Goal: Task Accomplishment & Management: Complete application form

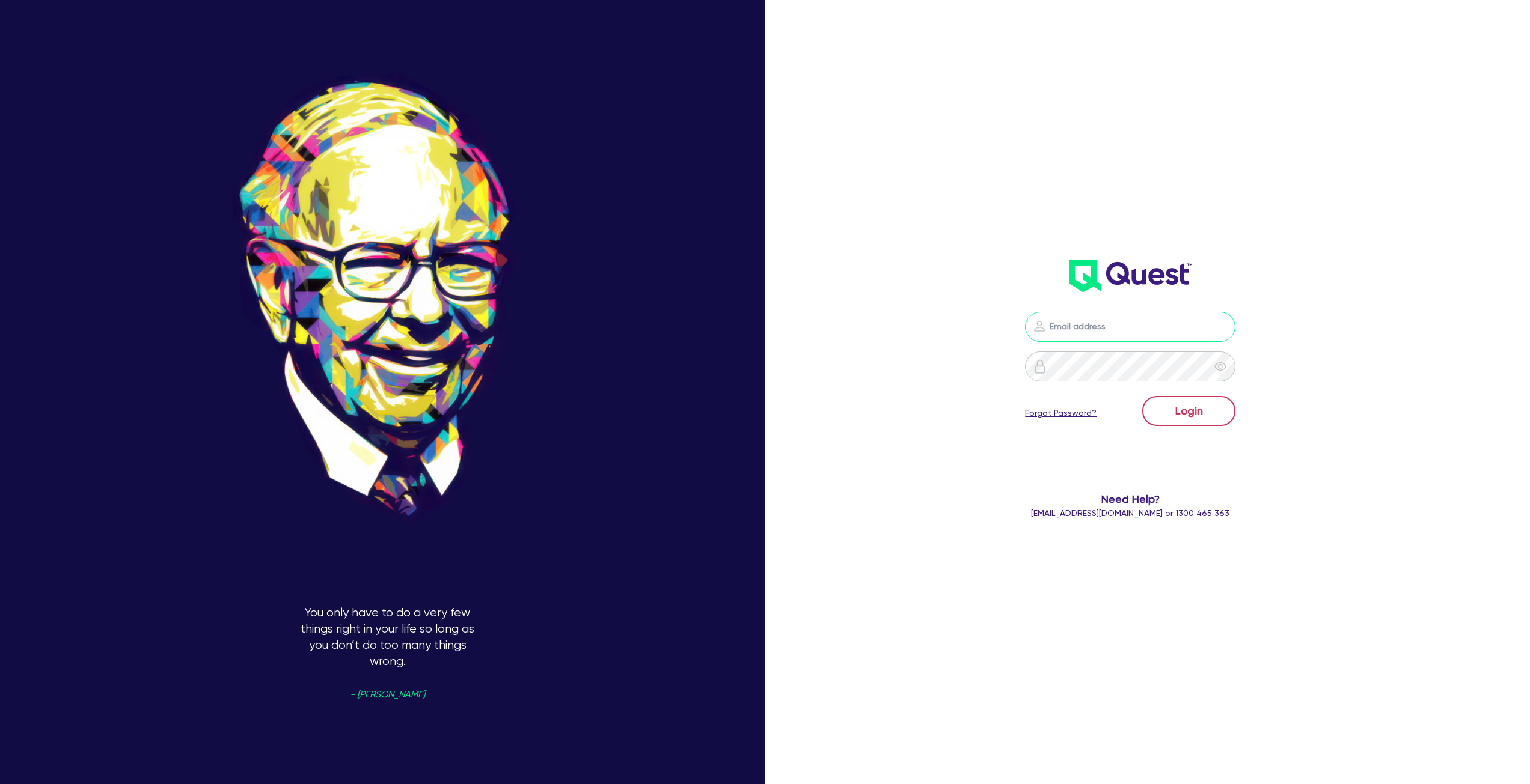
type input "[PERSON_NAME][EMAIL_ADDRESS][DOMAIN_NAME]"
click at [1185, 402] on button "Login" at bounding box center [1189, 411] width 93 height 30
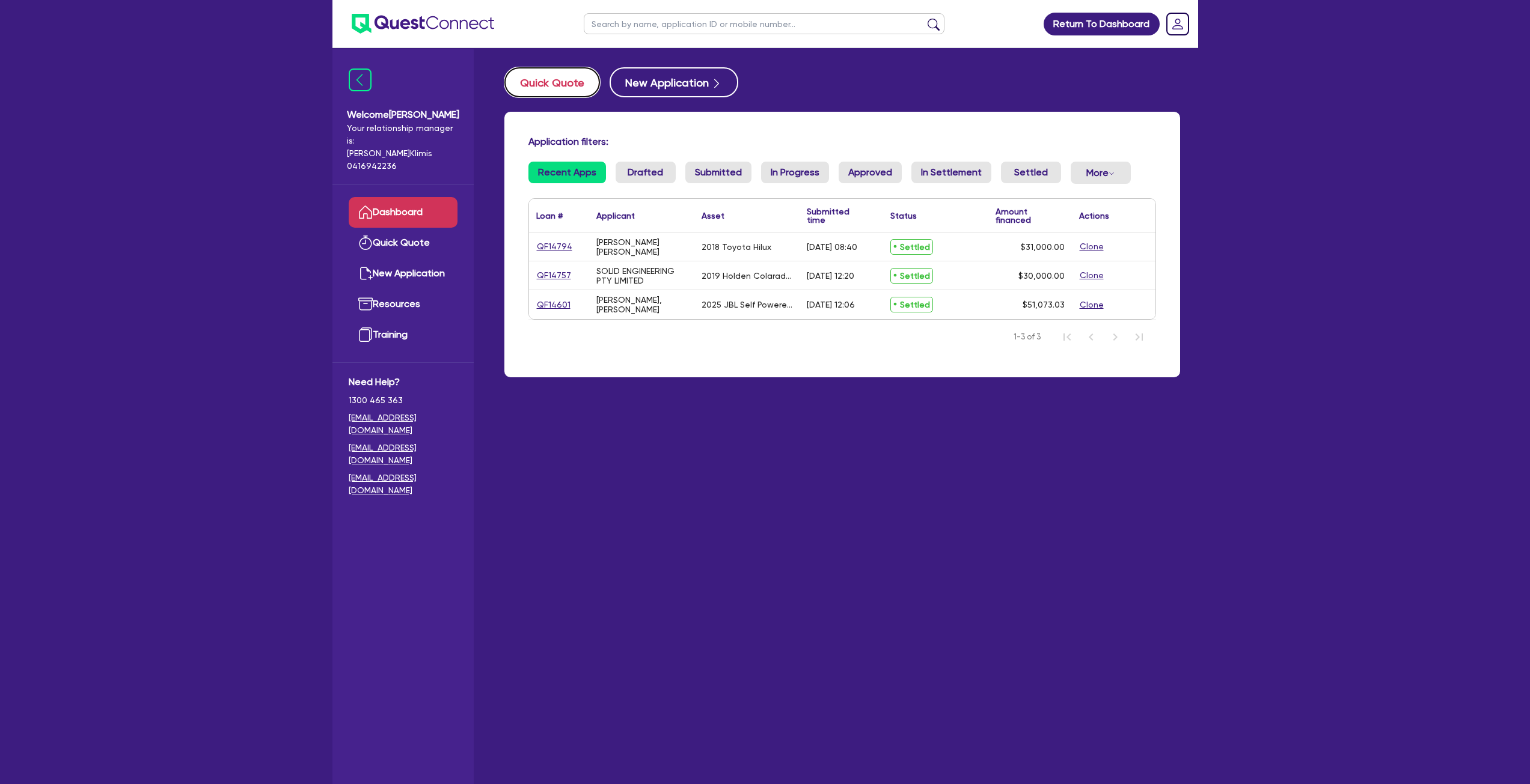
click at [558, 86] on button "Quick Quote" at bounding box center [552, 82] width 96 height 30
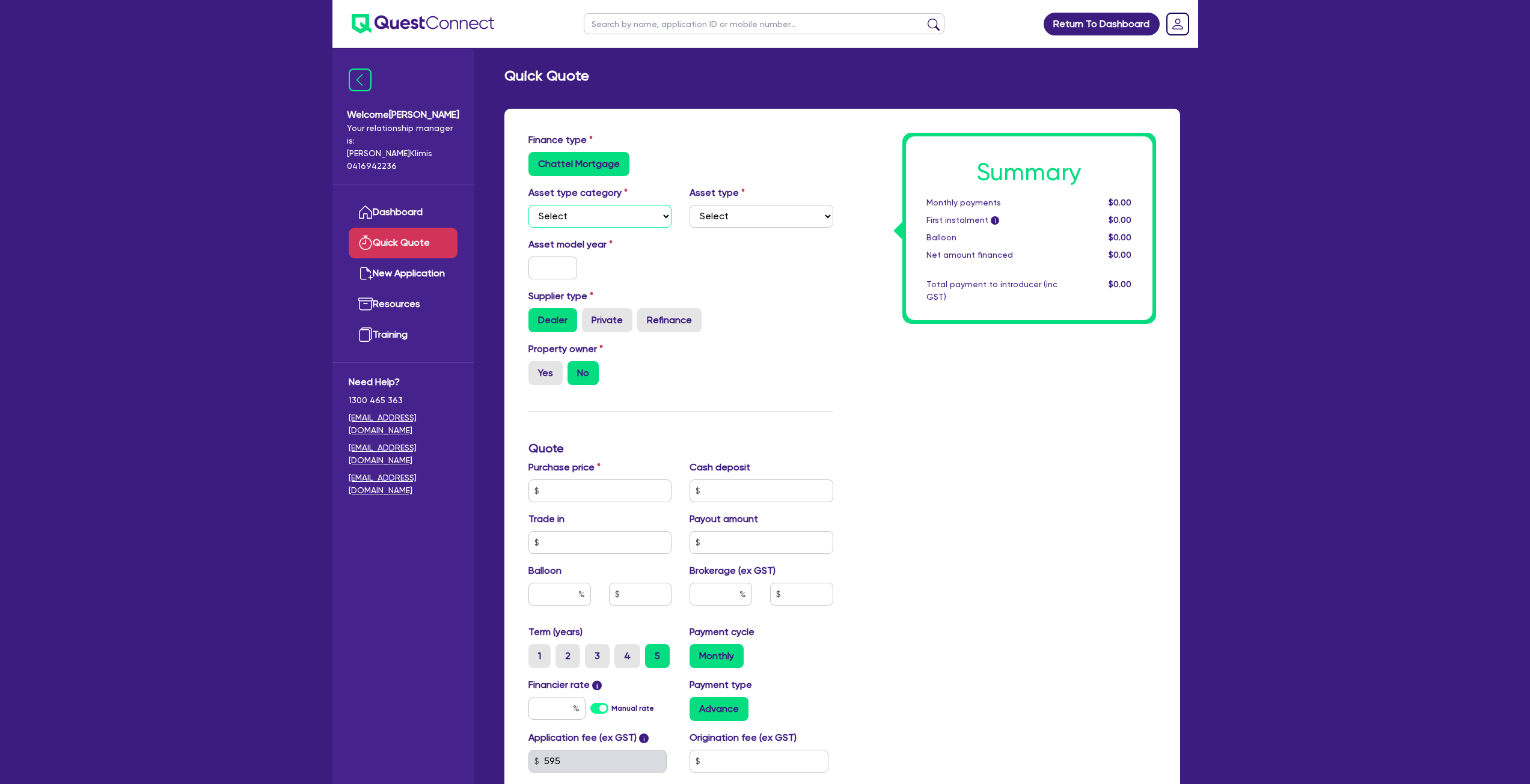
drag, startPoint x: 616, startPoint y: 209, endPoint x: 601, endPoint y: 227, distance: 23.4
click at [616, 209] on select "Select Cars and light trucks Primary assets Secondary assets Tertiary assets" at bounding box center [600, 216] width 144 height 23
click at [529, 205] on select "Select Cars and light trucks Primary assets Secondary assets Tertiary assets" at bounding box center [600, 216] width 144 height 23
click at [770, 210] on select "Select Heavy trucks over 4.5 tonne Trailers Bus and coaches Yellow goods and ex…" at bounding box center [761, 216] width 144 height 23
click at [634, 212] on select "Select Cars and light trucks Primary assets Secondary assets Tertiary assets" at bounding box center [600, 216] width 144 height 23
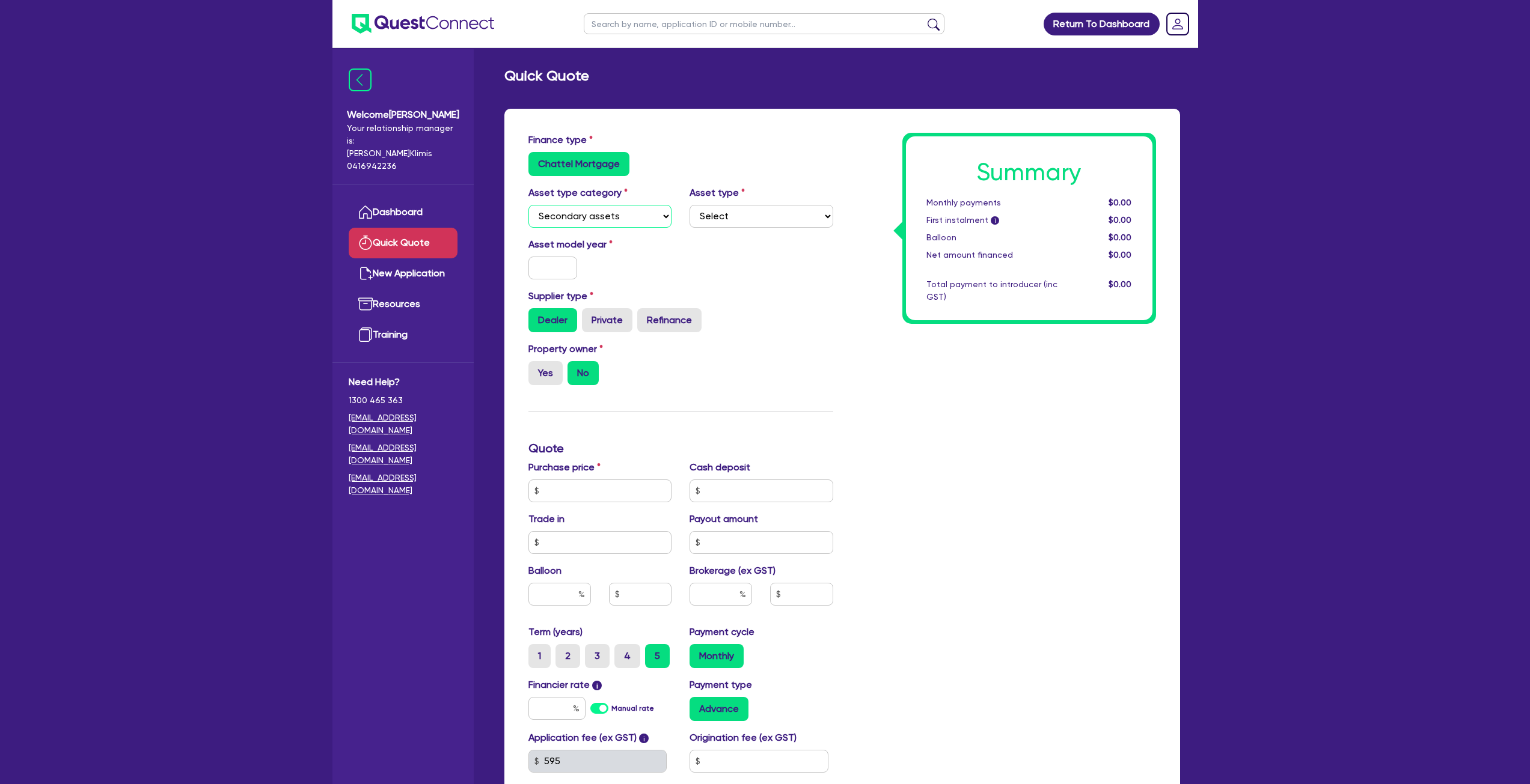
click at [529, 205] on select "Select Cars and light trucks Primary assets Secondary assets Tertiary assets" at bounding box center [600, 216] width 144 height 23
click at [716, 218] on select "Select Generators and compressors Engineering and toolmaking Woodworking and me…" at bounding box center [761, 216] width 144 height 23
click at [630, 218] on select "Select Cars and light trucks Primary assets Secondary assets Tertiary assets" at bounding box center [600, 216] width 144 height 23
click at [529, 205] on select "Select Cars and light trucks Primary assets Secondary assets Tertiary assets" at bounding box center [600, 216] width 144 height 23
click at [609, 219] on select "Select Cars and light trucks Primary assets Secondary assets Tertiary assets" at bounding box center [600, 216] width 144 height 23
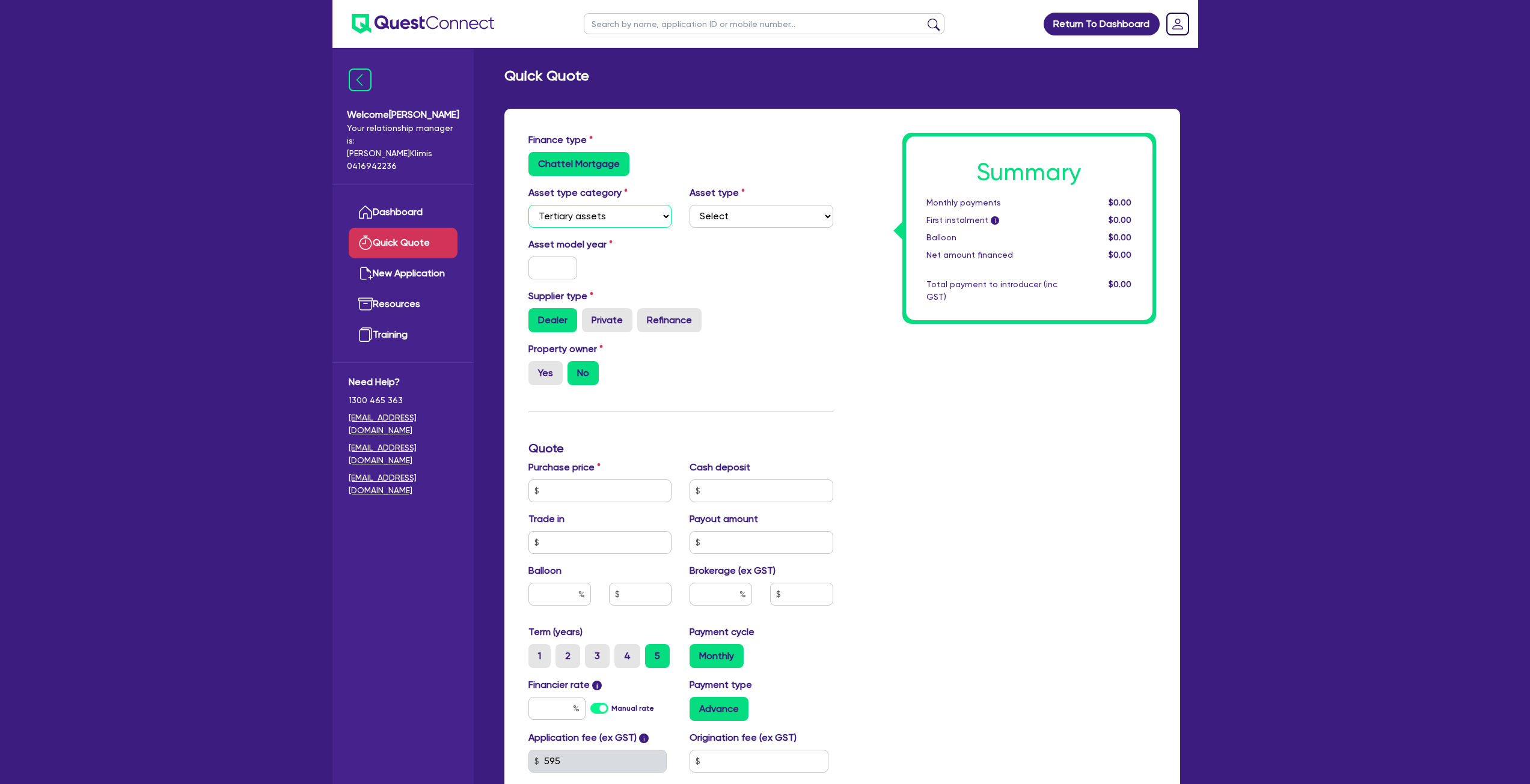
select select "PRIMARY_ASSETS"
click at [529, 205] on select "Select Cars and light trucks Primary assets Secondary assets Tertiary assets" at bounding box center [600, 216] width 144 height 23
click at [745, 220] on select "Select Heavy trucks over 4.5 tonne Trailers Bus and coaches Yellow goods and ex…" at bounding box center [761, 216] width 144 height 23
click at [678, 244] on label "Asset model year" at bounding box center [600, 245] width 161 height 15
click at [590, 254] on div "Asset model year" at bounding box center [600, 258] width 161 height 42
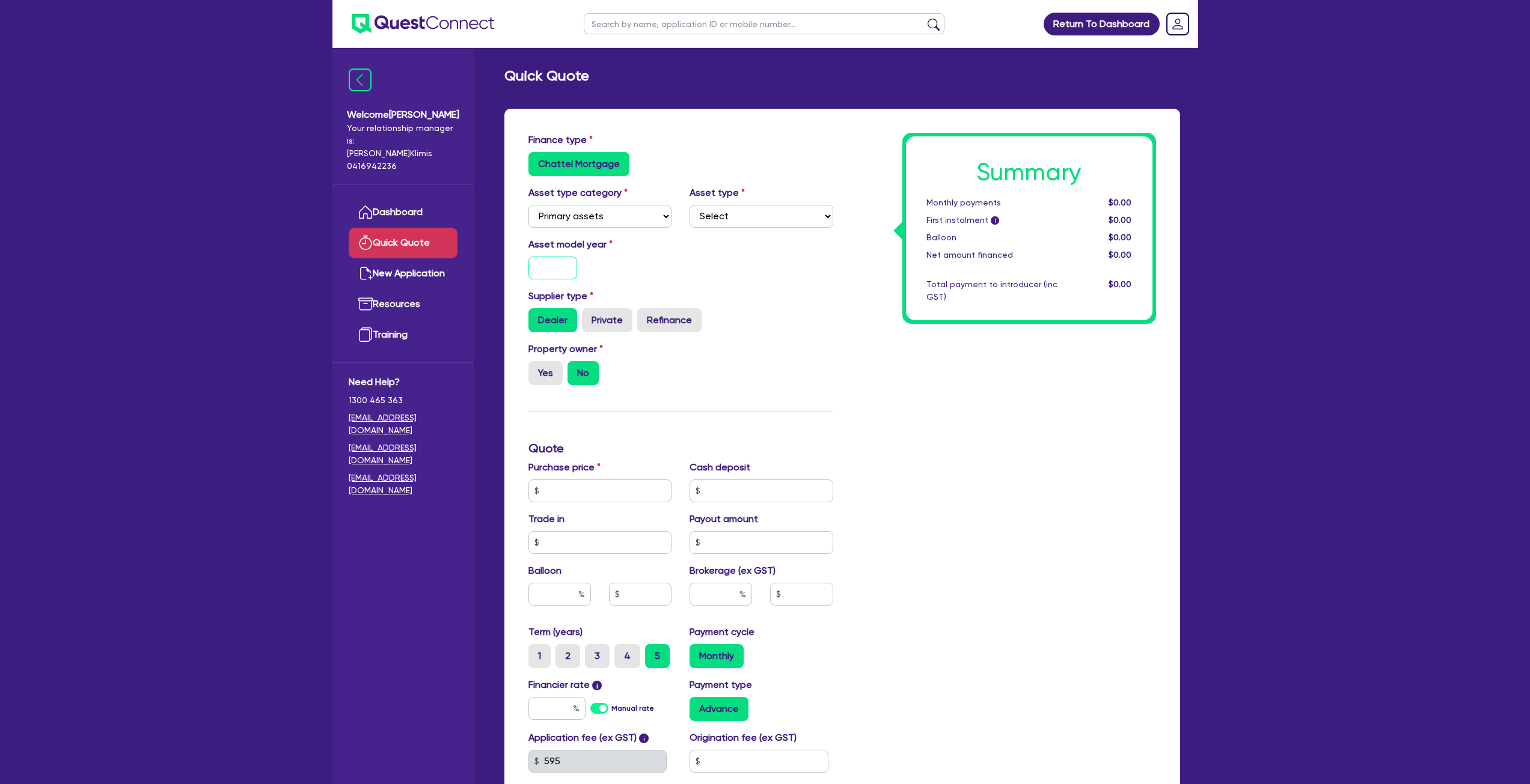
drag, startPoint x: 568, startPoint y: 260, endPoint x: 603, endPoint y: 245, distance: 38.1
click at [568, 260] on input "text" at bounding box center [553, 268] width 49 height 23
click at [746, 201] on div "Asset type Select Heavy trucks over 4.5 tonne Trailers Bus and coaches Yellow g…" at bounding box center [761, 206] width 161 height 42
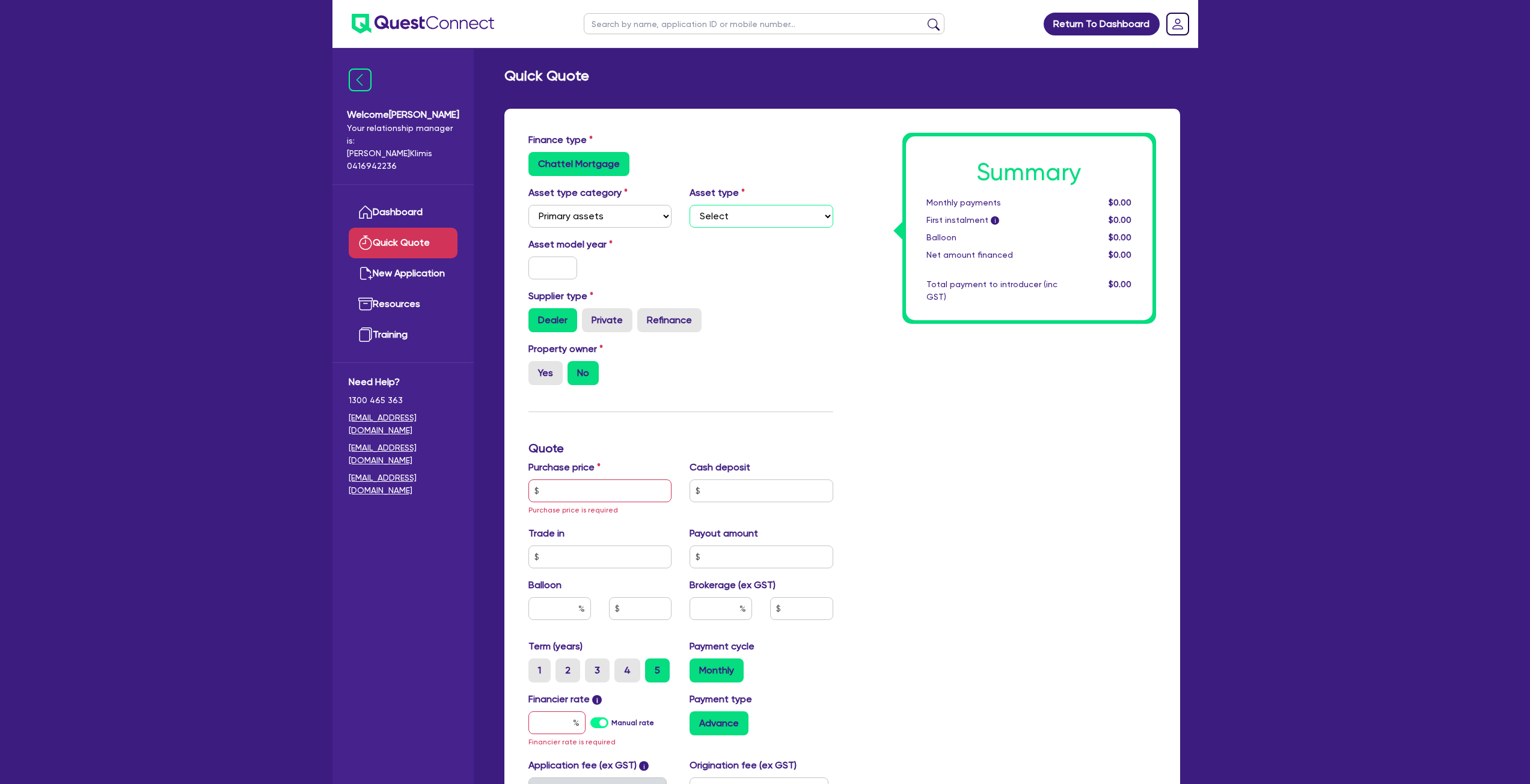
click at [737, 212] on select "Select Heavy trucks over 4.5 tonne Trailers Bus and coaches Yellow goods and ex…" at bounding box center [761, 216] width 144 height 23
select select "HEAVY_TRUCKS"
click at [690, 205] on select "Select Heavy trucks over 4.5 tonne Trailers Bus and coaches Yellow goods and ex…" at bounding box center [761, 216] width 144 height 23
click at [756, 214] on select "Select Heavy trucks over 4.5 tonne Trailers Bus and coaches Yellow goods and ex…" at bounding box center [761, 216] width 144 height 23
select select
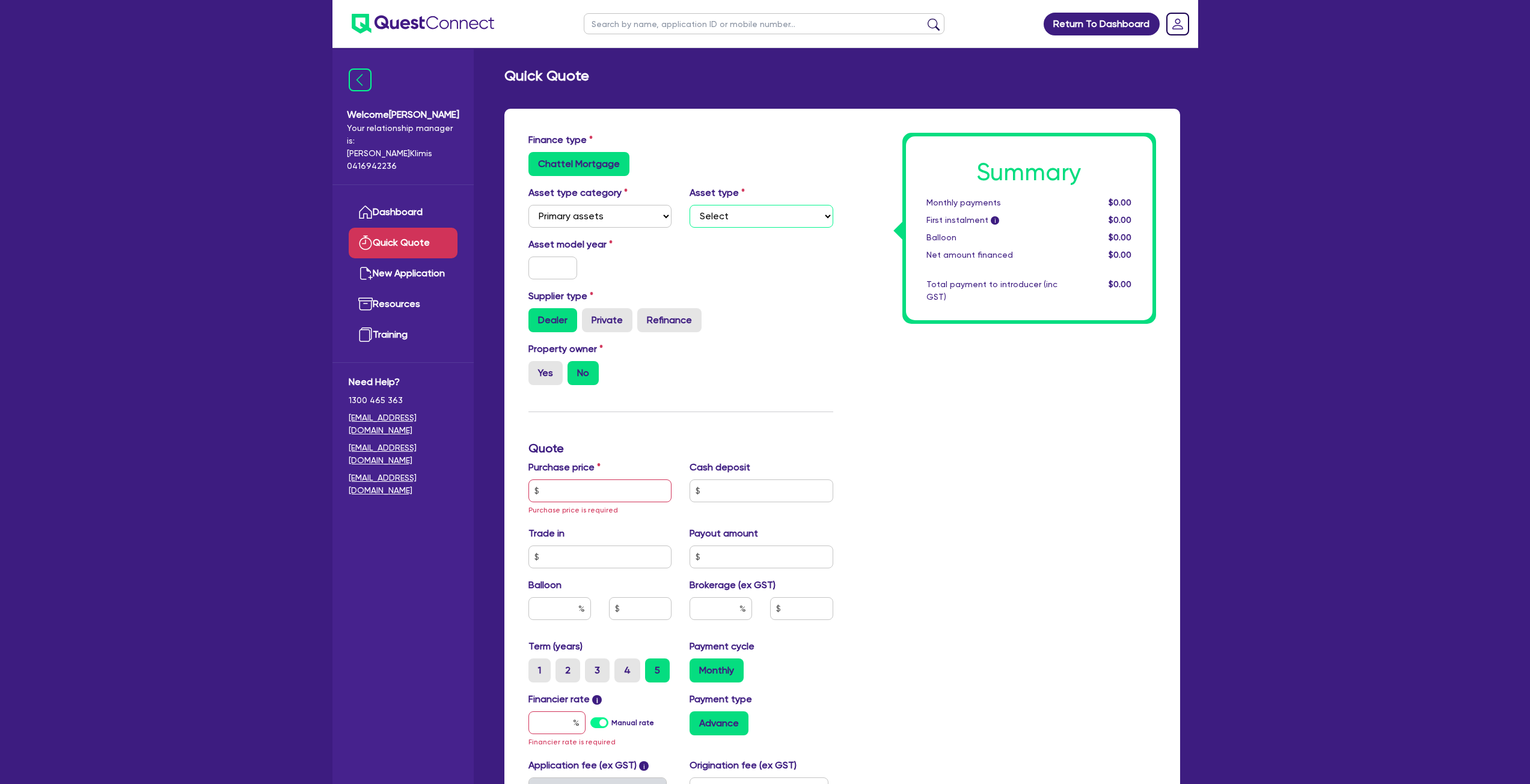
click at [690, 205] on select "Select Heavy trucks over 4.5 tonne Trailers Bus and coaches Yellow goods and ex…" at bounding box center [761, 216] width 144 height 23
click at [576, 259] on input "text" at bounding box center [553, 268] width 49 height 23
click at [555, 259] on input "text" at bounding box center [553, 268] width 49 height 23
click at [613, 322] on label "Private" at bounding box center [607, 321] width 50 height 24
click at [590, 316] on input "Private" at bounding box center [586, 312] width 7 height 7
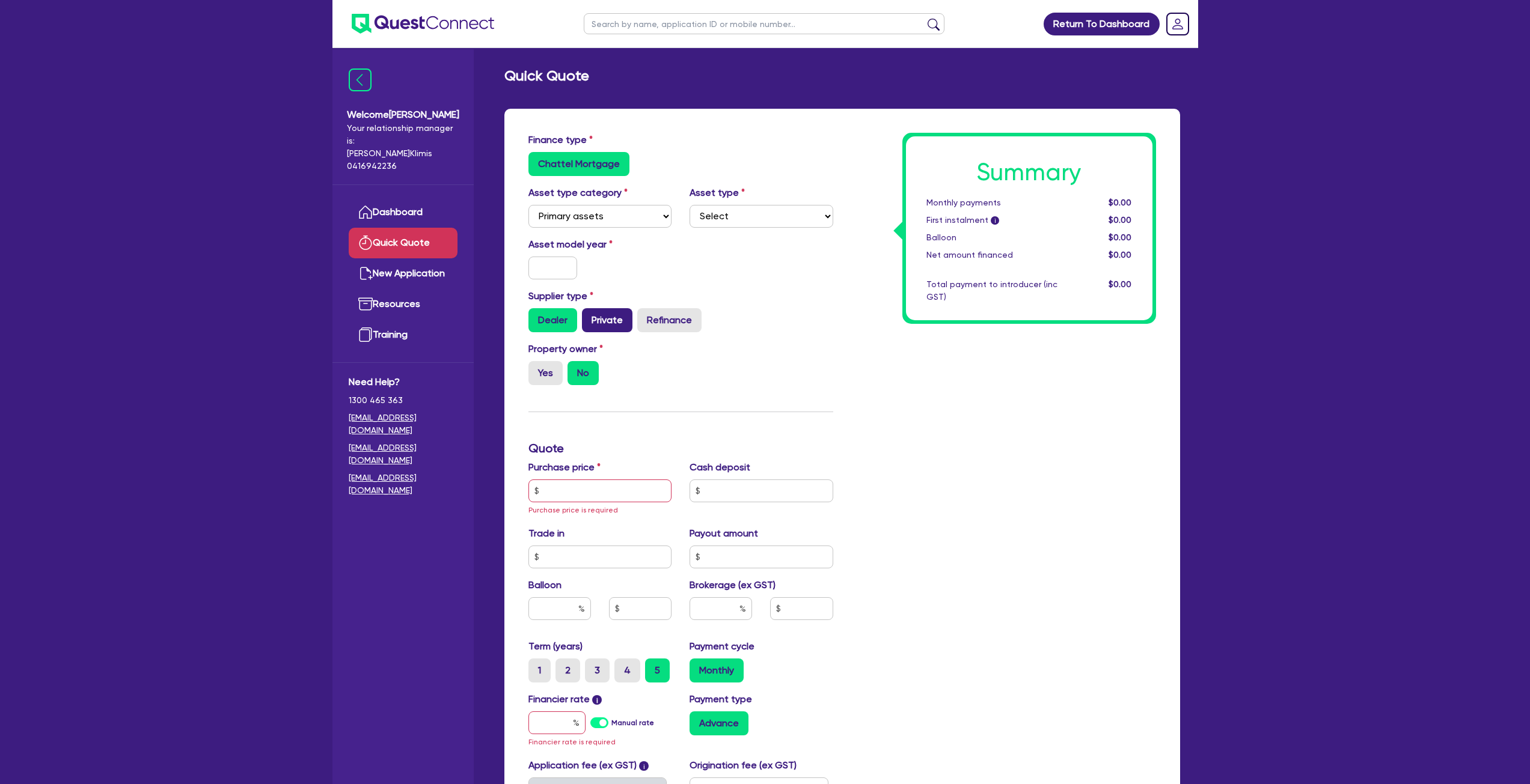
radio input "true"
click at [542, 380] on label "Yes" at bounding box center [545, 373] width 34 height 24
click at [536, 369] on input "Yes" at bounding box center [532, 365] width 7 height 7
radio input "true"
click at [619, 487] on input "text" at bounding box center [600, 490] width 144 height 23
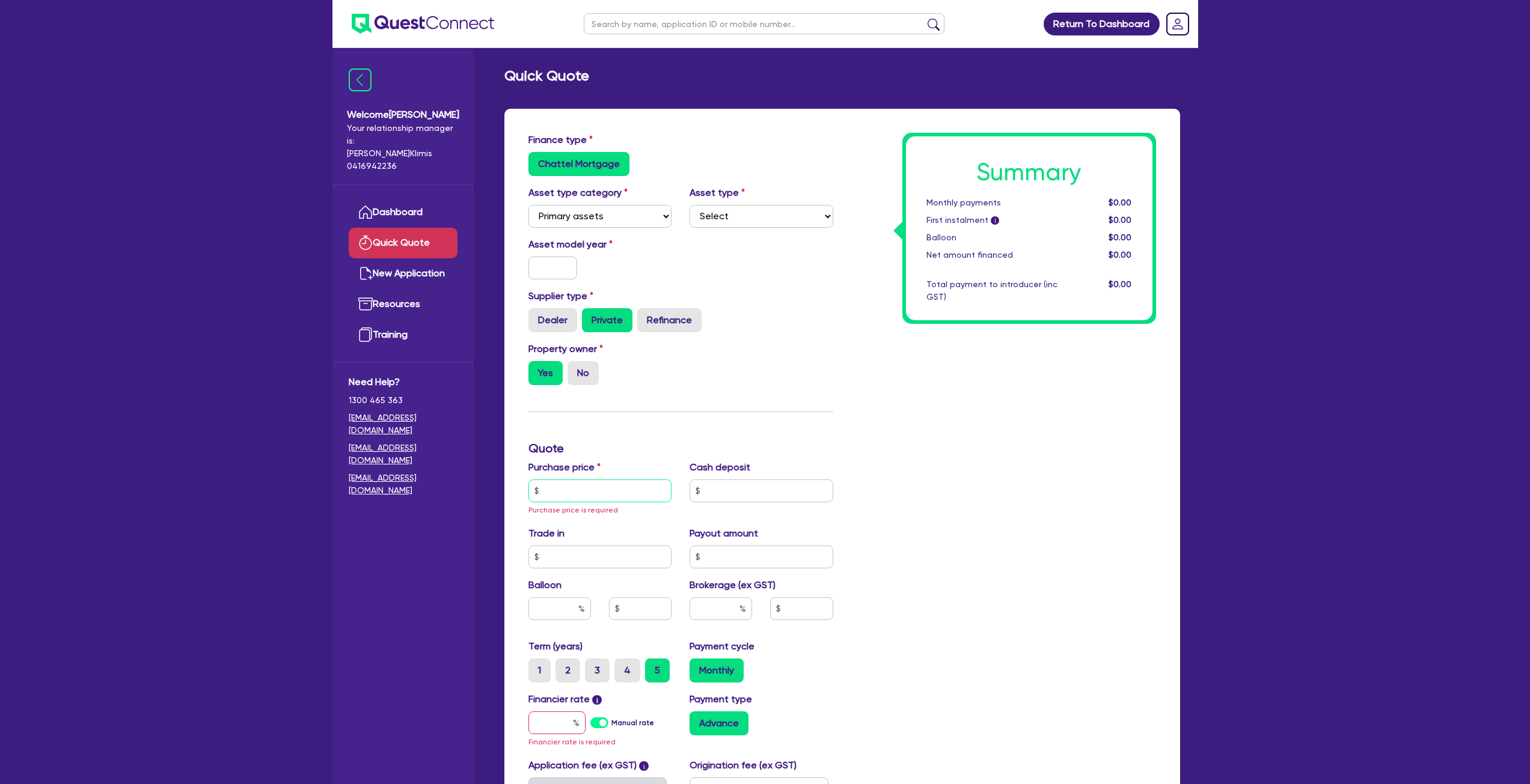
click at [589, 496] on input "text" at bounding box center [600, 490] width 144 height 23
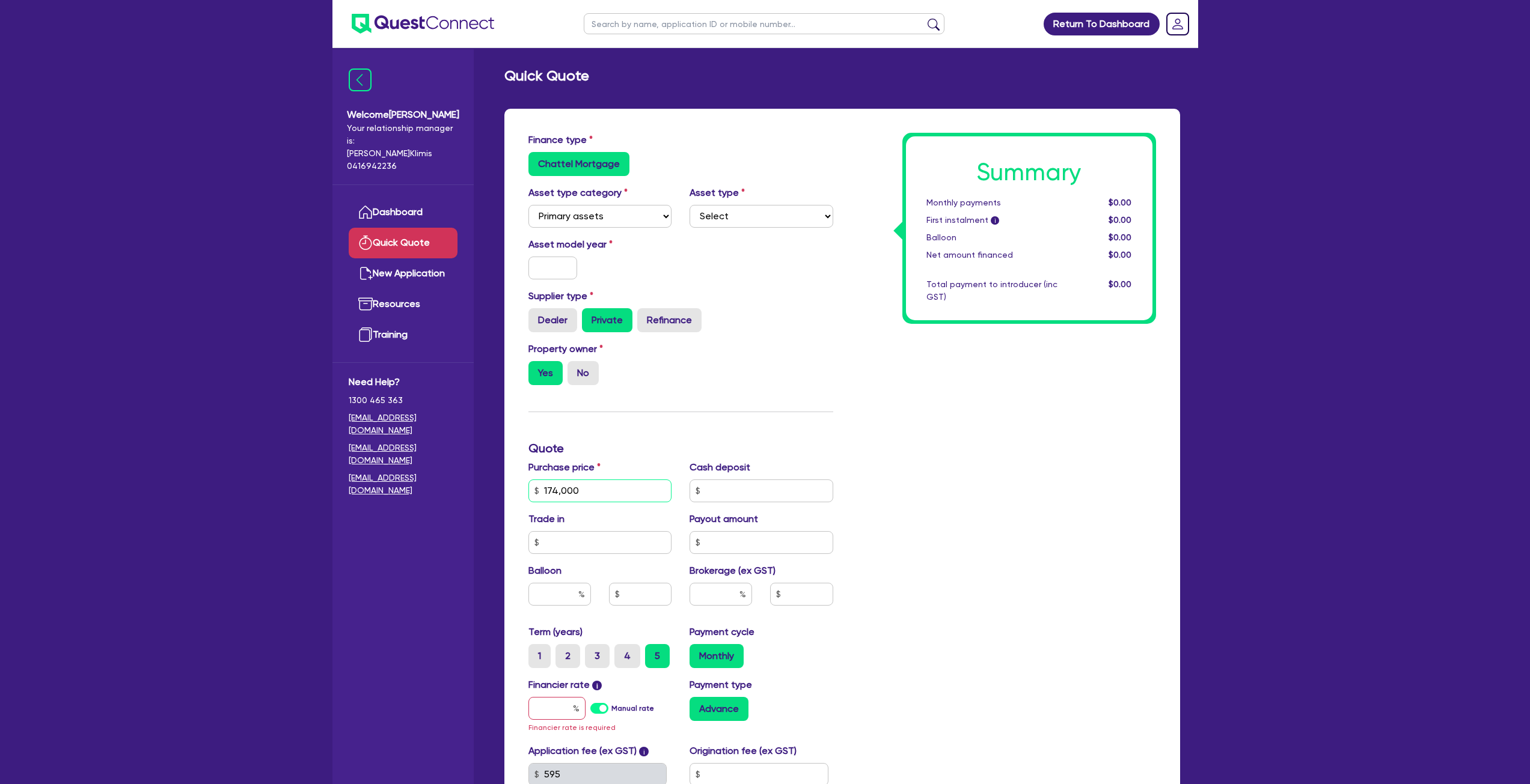
type input "174,000"
type input "1"
type input "24,000"
type input "0"
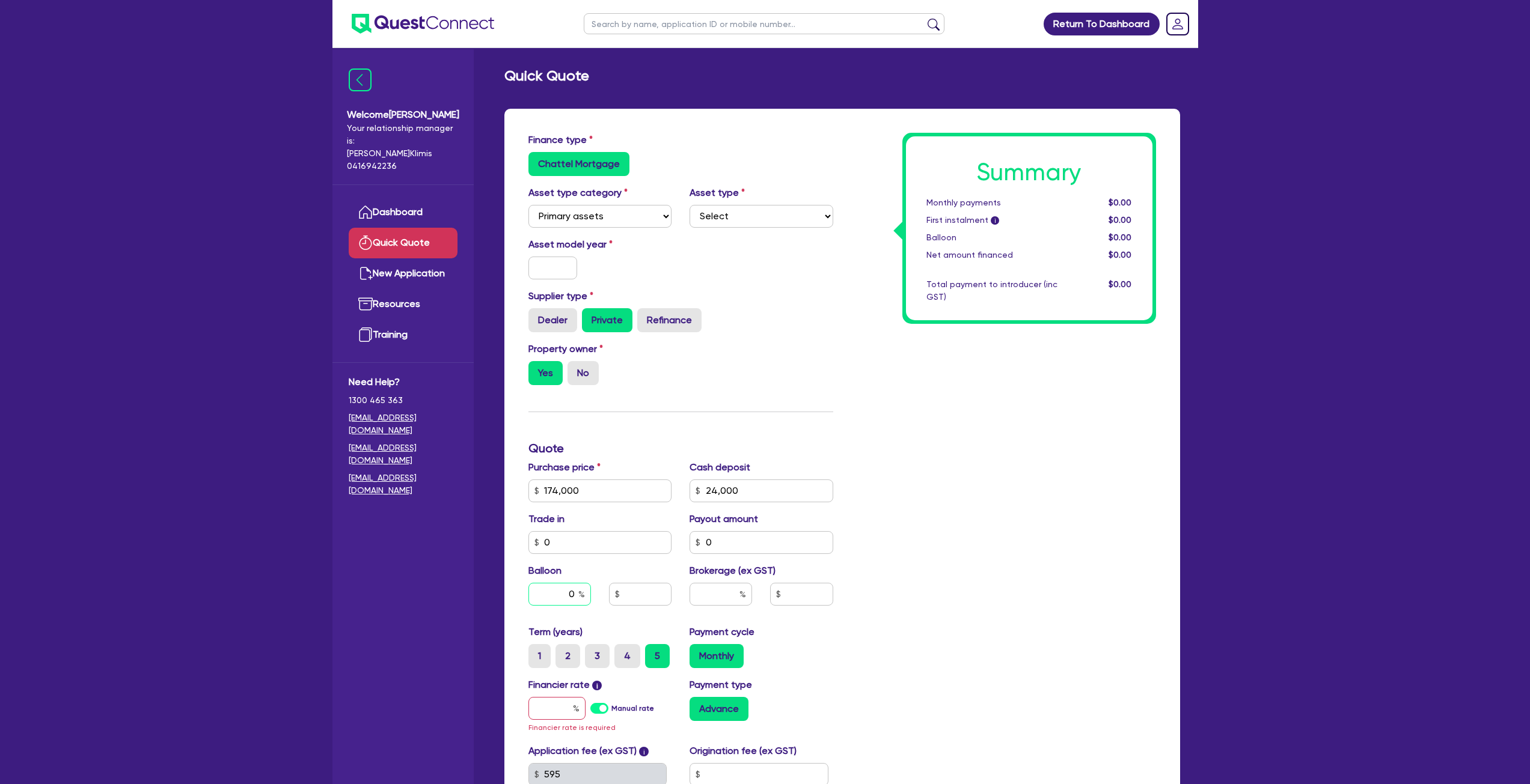
type input "0"
type input "10"
type input "0"
click at [569, 712] on input "text" at bounding box center [557, 708] width 57 height 23
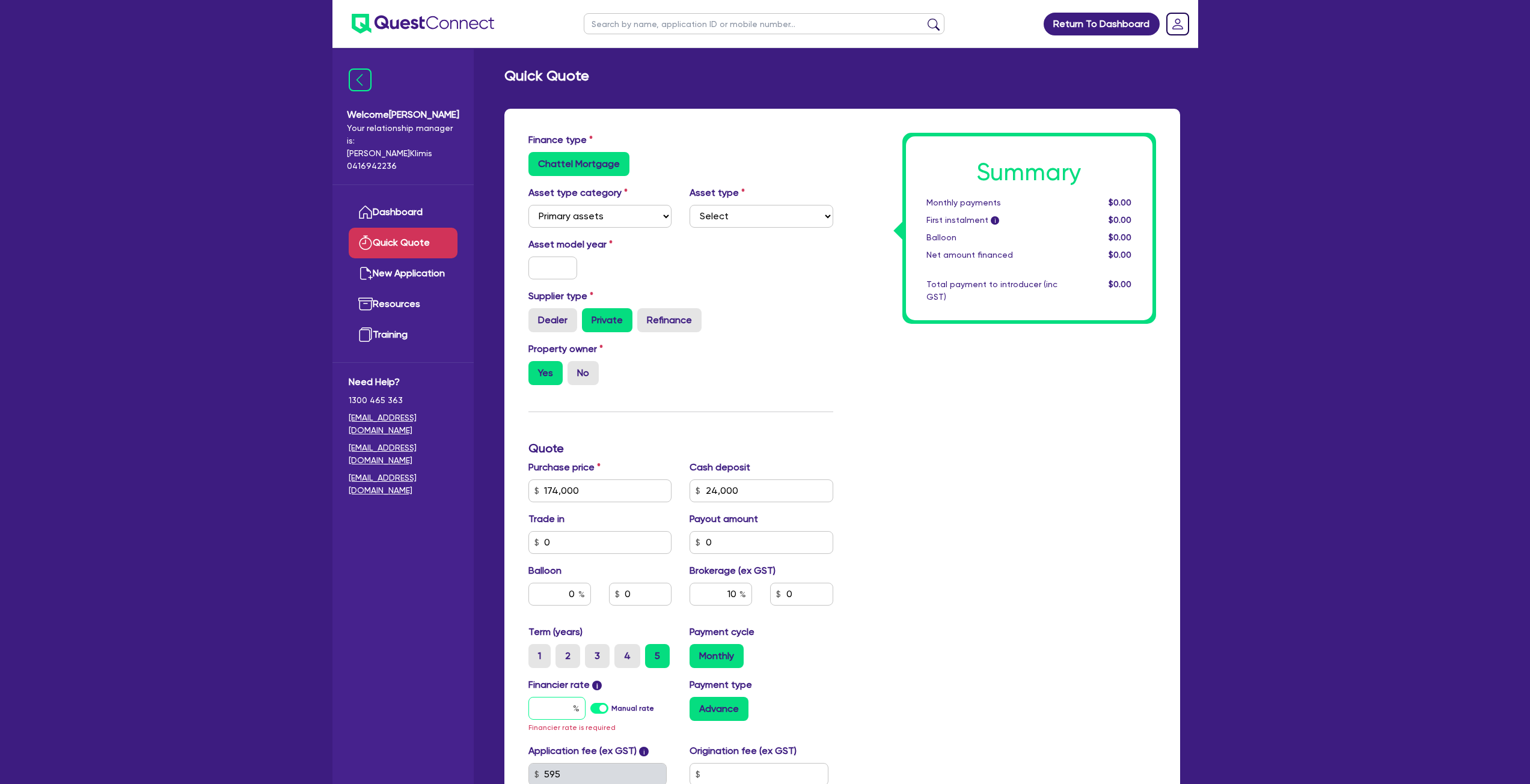
type input "1"
type input "18.5"
click at [1001, 682] on div "Summary Monthly payments $3,791.48 First instalment i $4,445.98 Balloon $0.00 N…" at bounding box center [1003, 484] width 323 height 702
click at [555, 710] on input "18.5" at bounding box center [557, 708] width 57 height 23
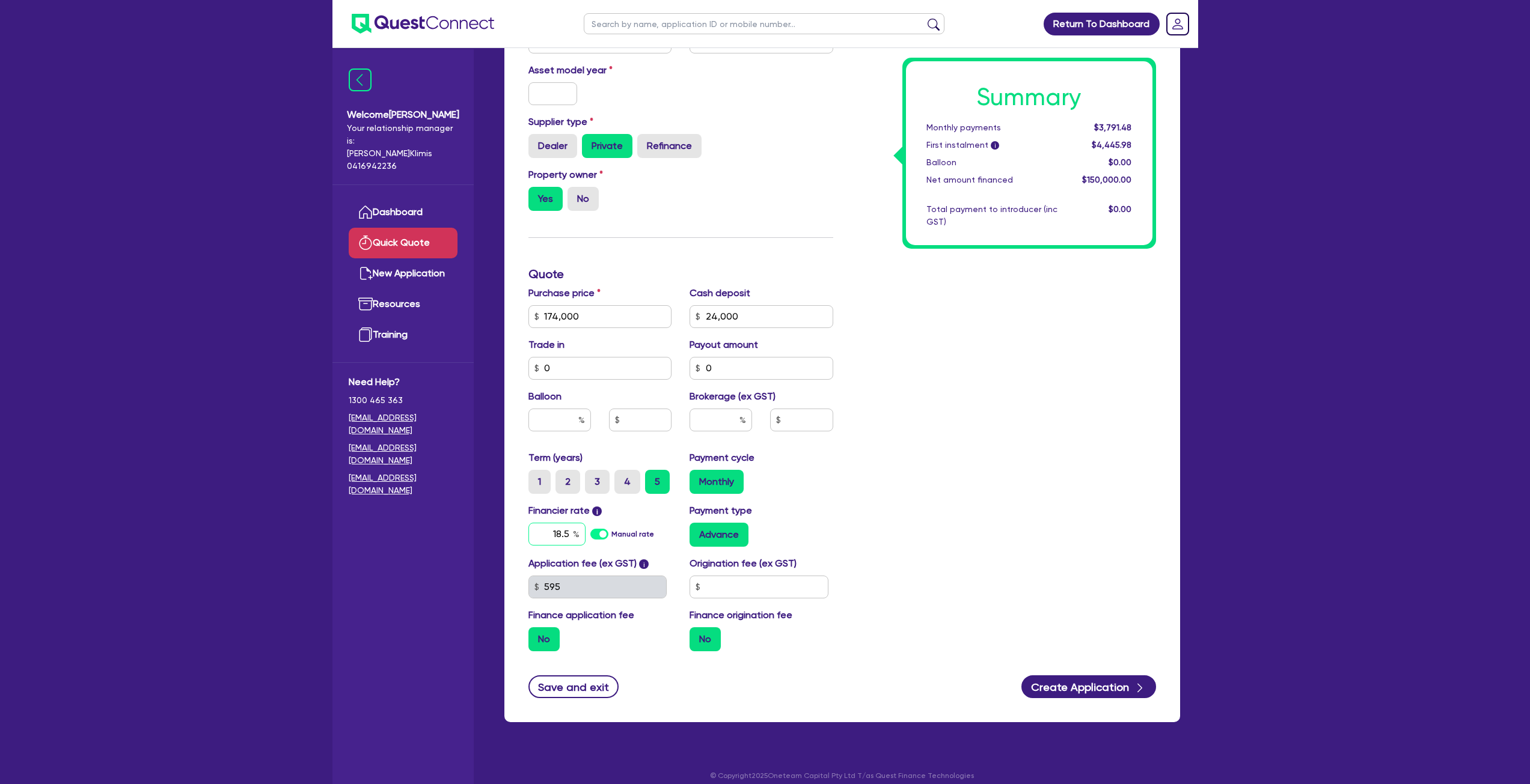
scroll to position [185, 0]
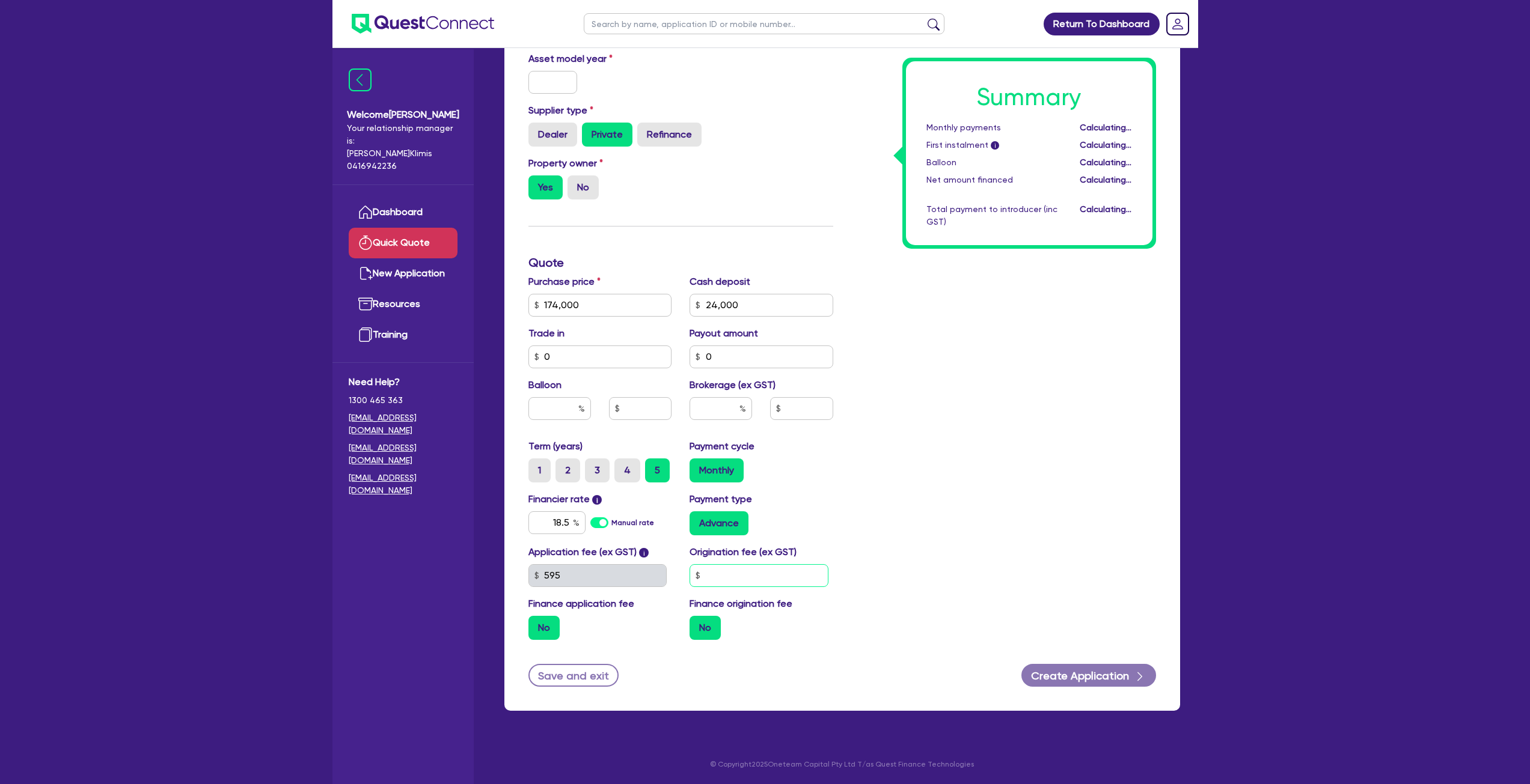
click at [783, 580] on input "text" at bounding box center [759, 575] width 139 height 23
type input "9"
type input "1,250"
click at [1189, 524] on div "Finance type Chattel Mortgage Asset type category Select Cars and light trucks …" at bounding box center [842, 323] width 694 height 802
click at [1161, 492] on div "Summary Monthly payments $3,791.48 First instalment i $5,820.98 Balloon $0.00 N…" at bounding box center [1003, 298] width 323 height 702
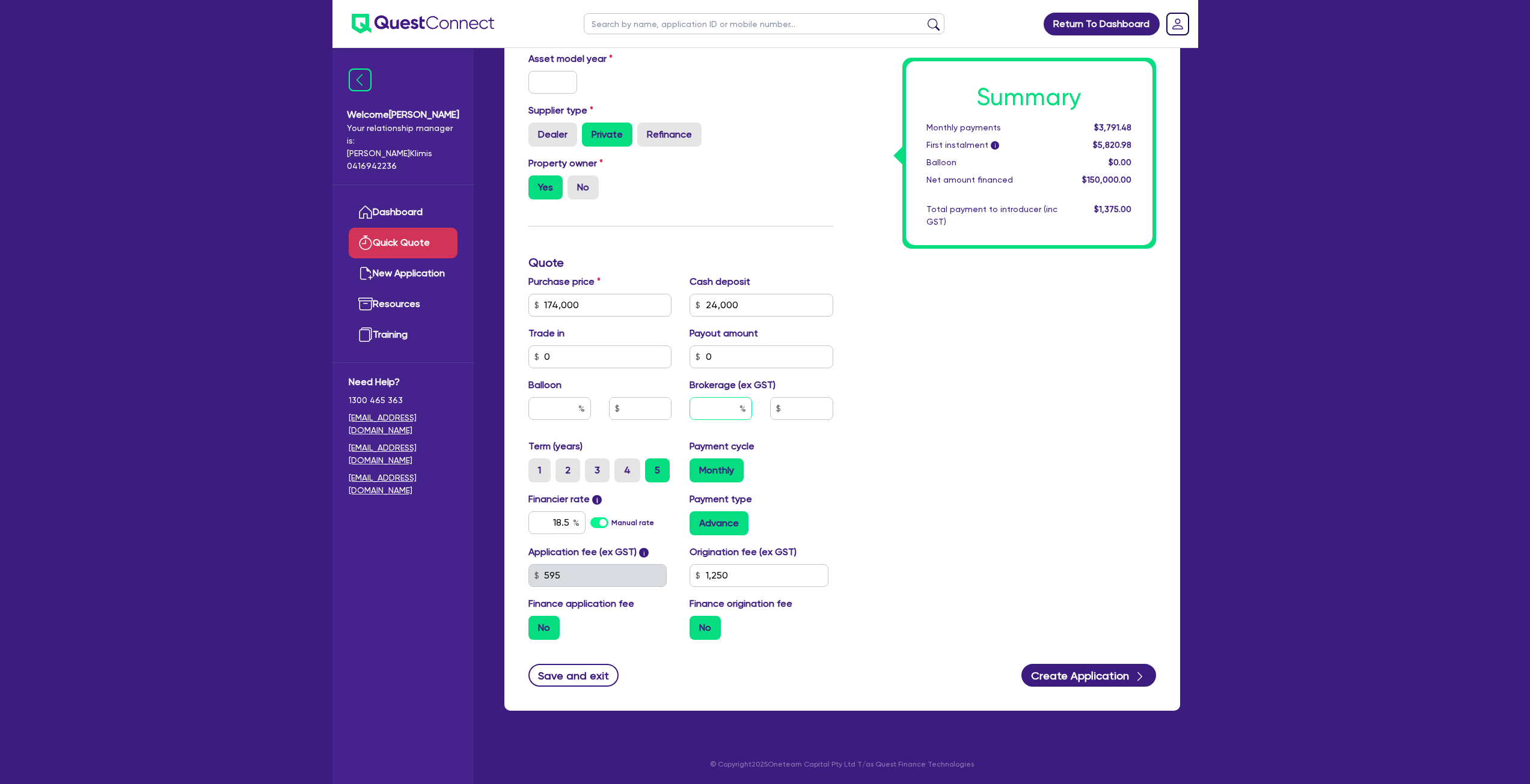
click at [710, 411] on input "text" at bounding box center [720, 408] width 62 height 23
type input "10"
type input "15,000"
click at [1028, 494] on div "Summary Monthly payments $4,208.55 First instalment i $6,238.05 Balloon $0.00 N…" at bounding box center [1003, 298] width 323 height 702
click at [1043, 473] on div "Summary Monthly payments $4,208.55 First instalment i $6,238.05 Balloon $0.00 N…" at bounding box center [1003, 298] width 323 height 702
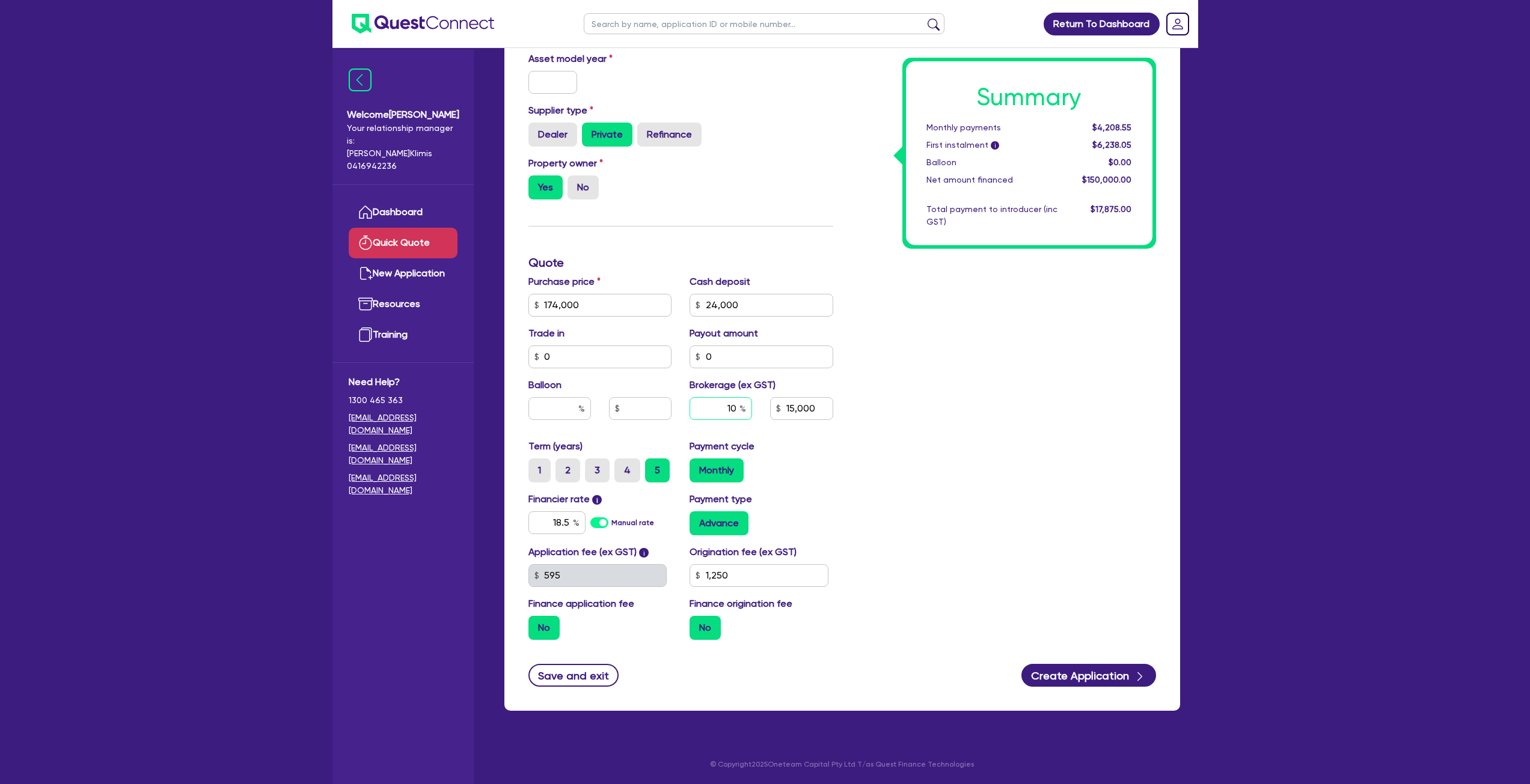
click at [727, 412] on input "10" at bounding box center [720, 408] width 62 height 23
type input "0"
type input "15,000"
click at [1051, 466] on div "Summary Monthly payments $3,791.48 First instalment i $5,820.98 Balloon $0.00 N…" at bounding box center [1003, 298] width 323 height 702
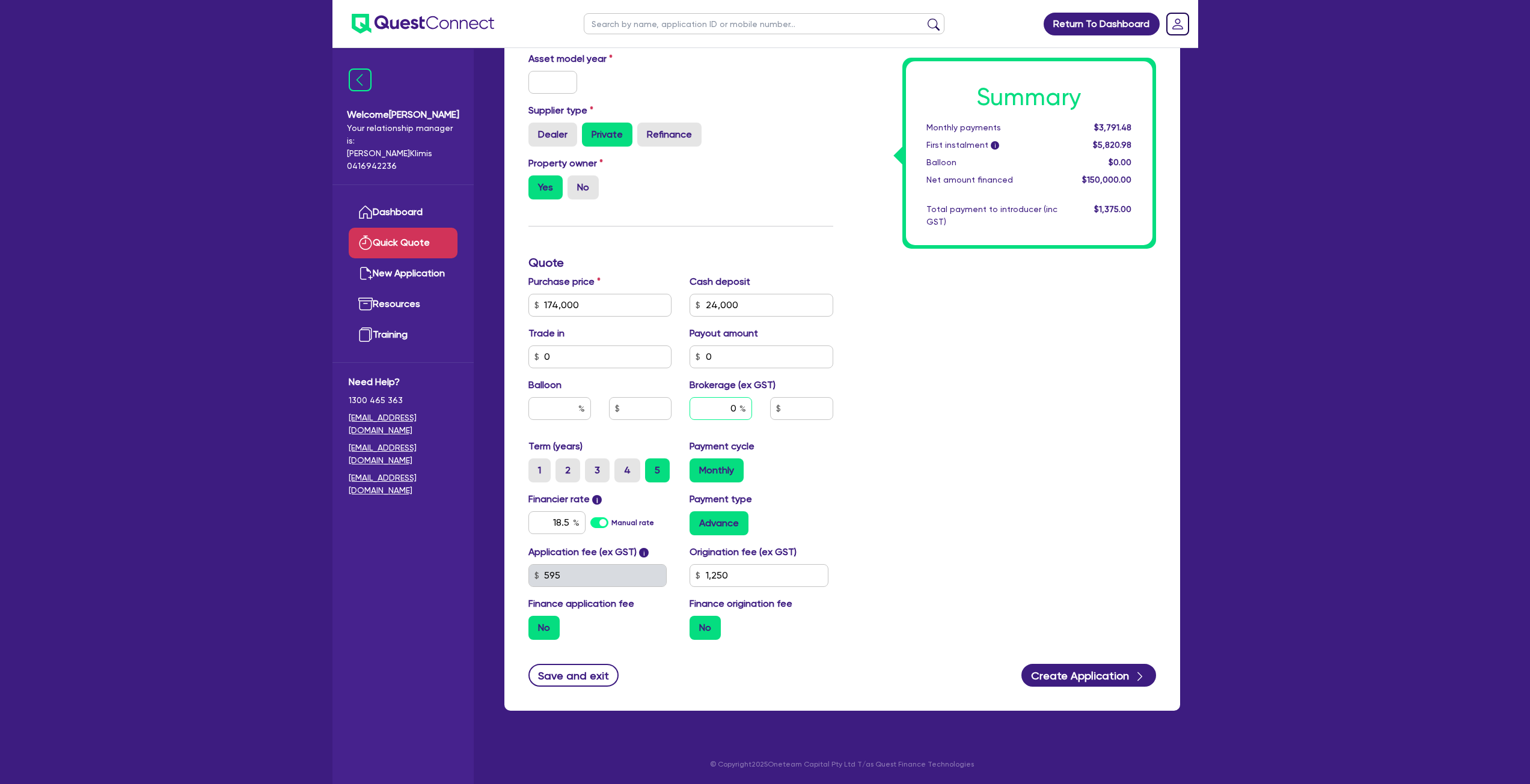
click at [730, 399] on input "0" at bounding box center [720, 408] width 62 height 23
type input "10"
type input "15,000"
click at [975, 396] on div "Summary Monthly payments $4,208.55 First instalment i $6,238.05 Balloon $0.00 N…" at bounding box center [1003, 298] width 323 height 702
